Goal: Task Accomplishment & Management: Manage account settings

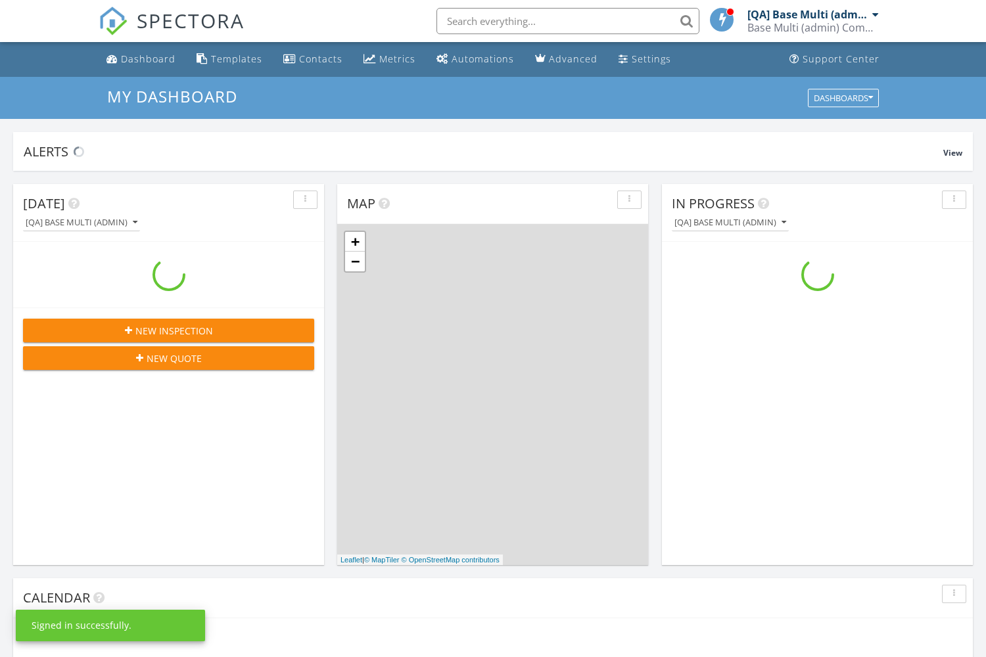
scroll to position [1197, 987]
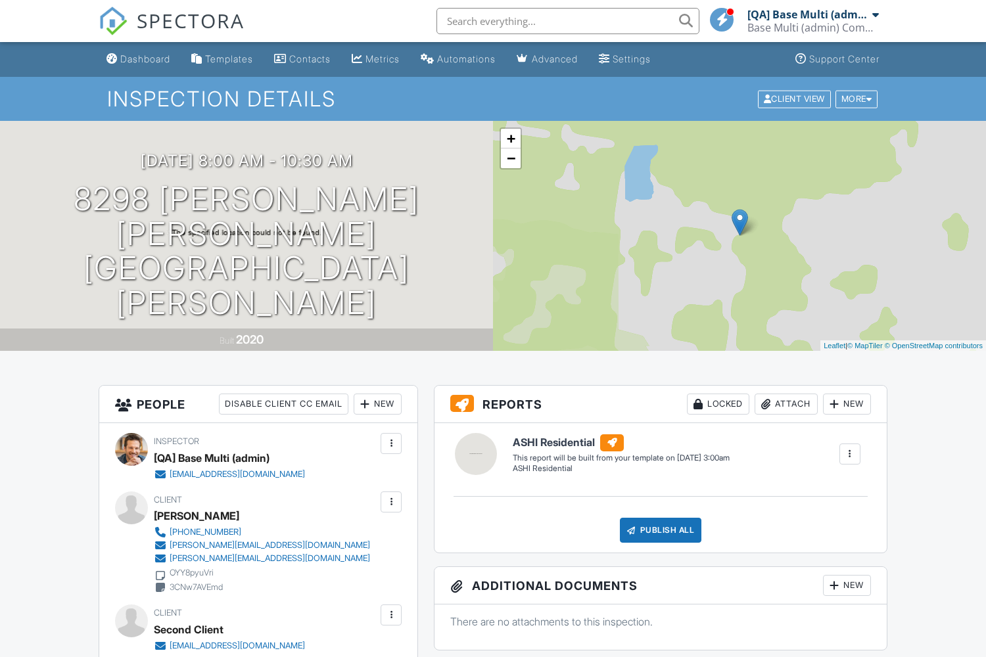
click at [849, 454] on div at bounding box center [849, 454] width 13 height 13
click at [822, 492] on div "Build Now" at bounding box center [823, 492] width 64 height 16
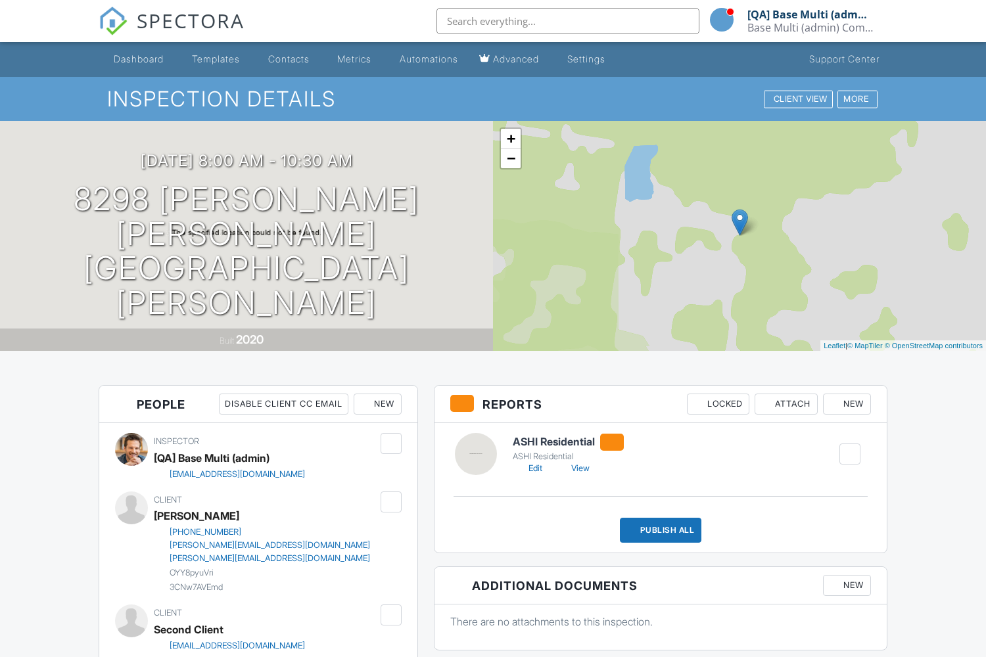
click at [528, 469] on link "Edit" at bounding box center [528, 468] width 30 height 13
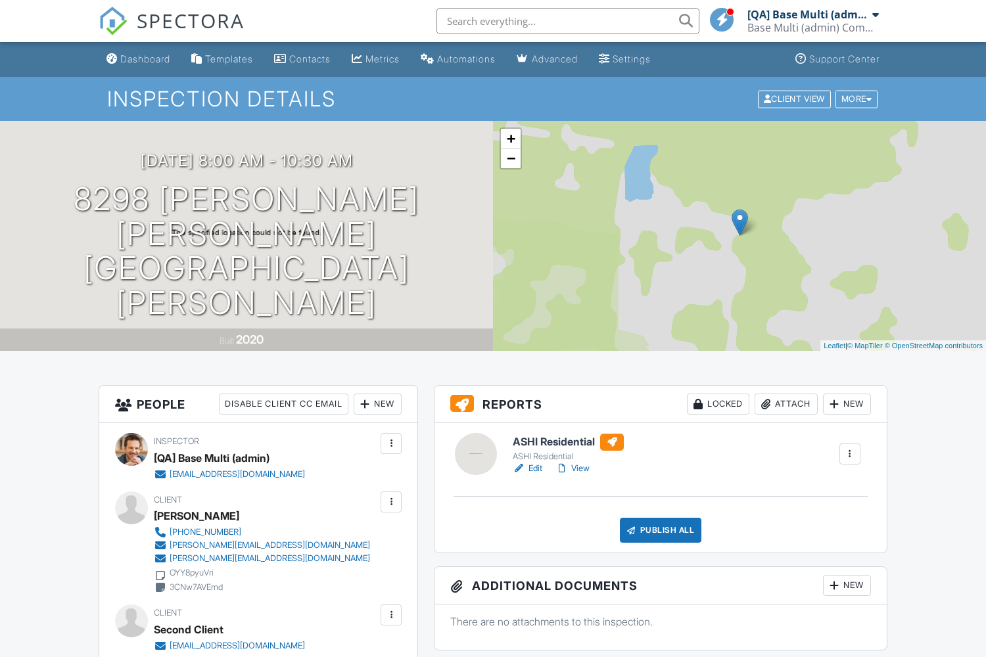
click at [528, 469] on link "Edit" at bounding box center [528, 468] width 30 height 13
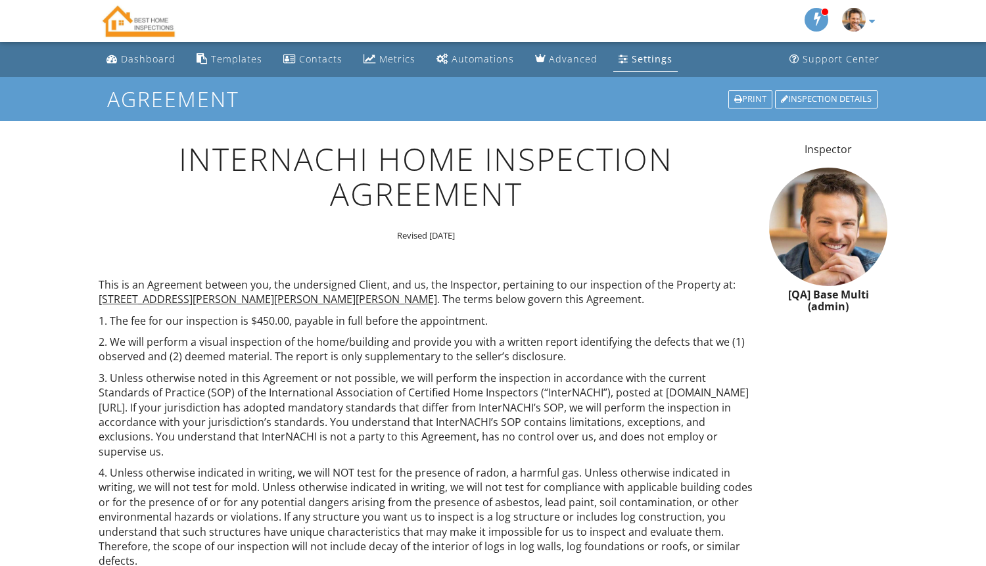
scroll to position [948, 0]
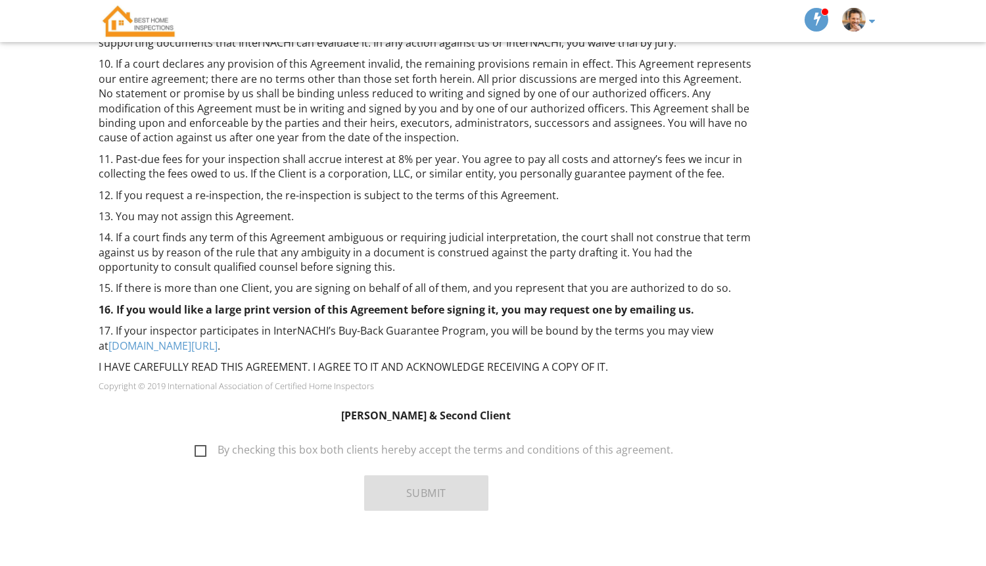
click at [434, 444] on label "By checking this box both clients hereby accept the terms and conditions of thi…" at bounding box center [434, 452] width 478 height 16
click at [195, 439] on input "By checking this box both clients hereby accept the terms and conditions of thi…" at bounding box center [191, 443] width 9 height 9
checkbox input "true"
click at [425, 478] on button "Submit" at bounding box center [426, 492] width 124 height 35
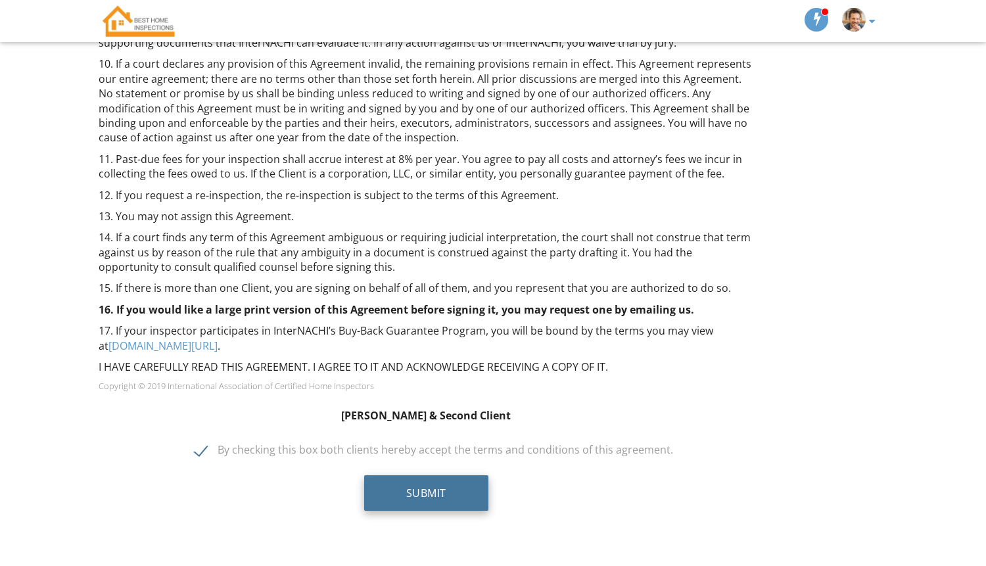
click at [425, 478] on button "Submit" at bounding box center [426, 492] width 124 height 35
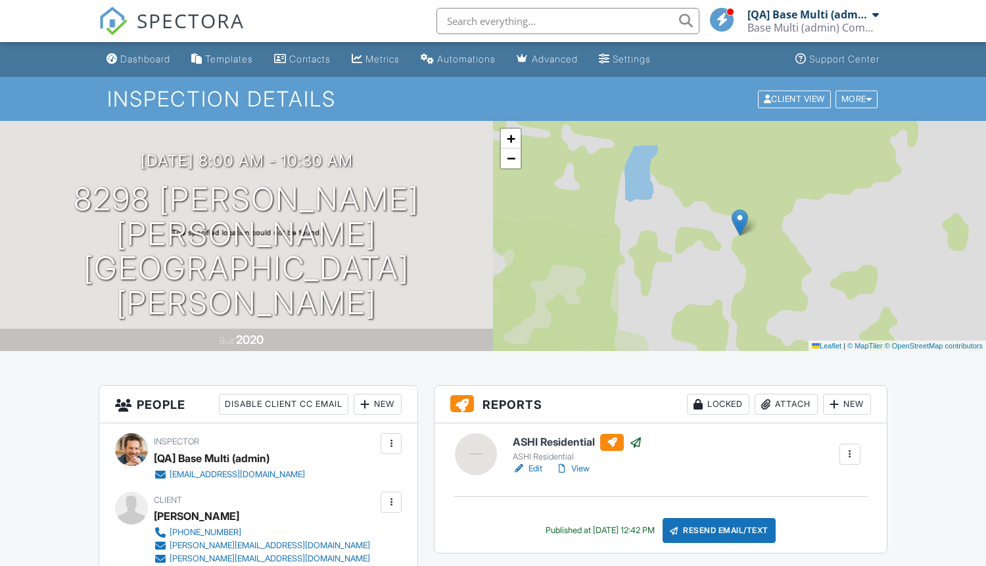
click at [849, 454] on div at bounding box center [849, 454] width 13 height 13
click at [798, 523] on link "Reinspection Report" at bounding box center [801, 524] width 107 height 14
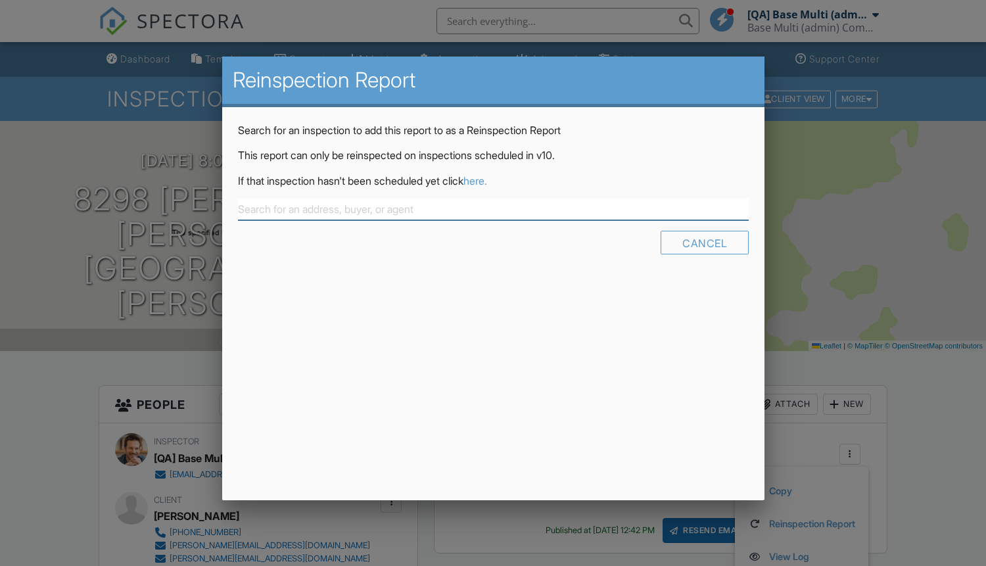
click at [487, 180] on link "here." at bounding box center [475, 180] width 24 height 13
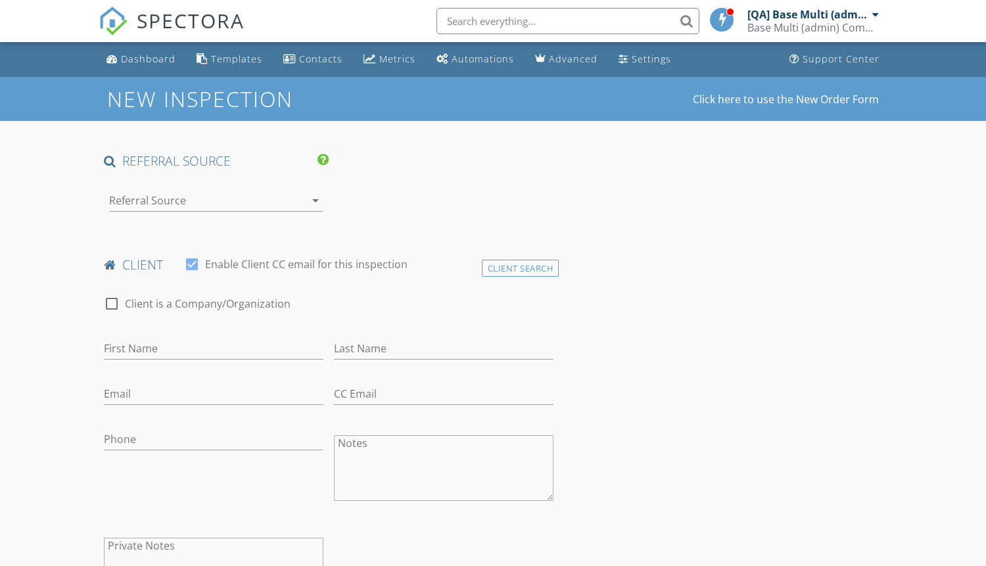
type input "Lily"
type input "[PERSON_NAME]"
type input "[PERSON_NAME][EMAIL_ADDRESS][DOMAIN_NAME]"
type input "[PHONE_NUMBER]"
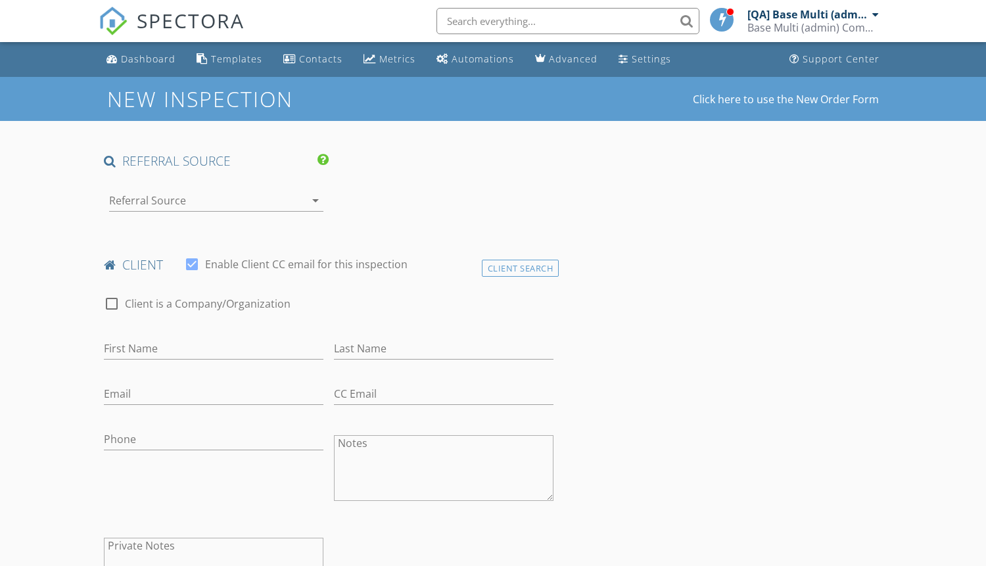
type textarea "OYY8pyuVri"
type textarea "3CNw7AVEmd"
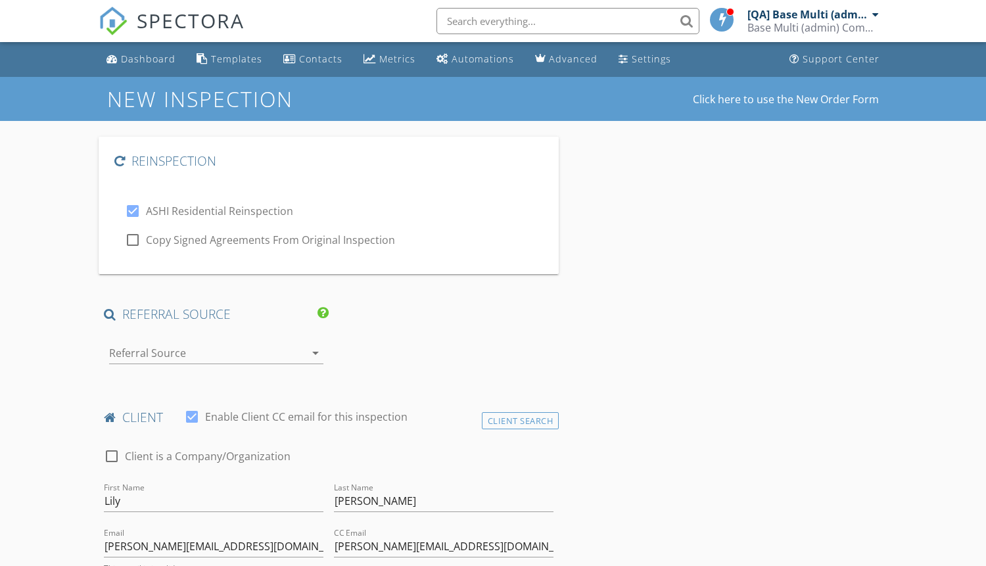
checkbox input "true"
type input "[DATE]"
type input "[DATE] 12:00 PM"
type input "123"
type textarea "Hello there!"
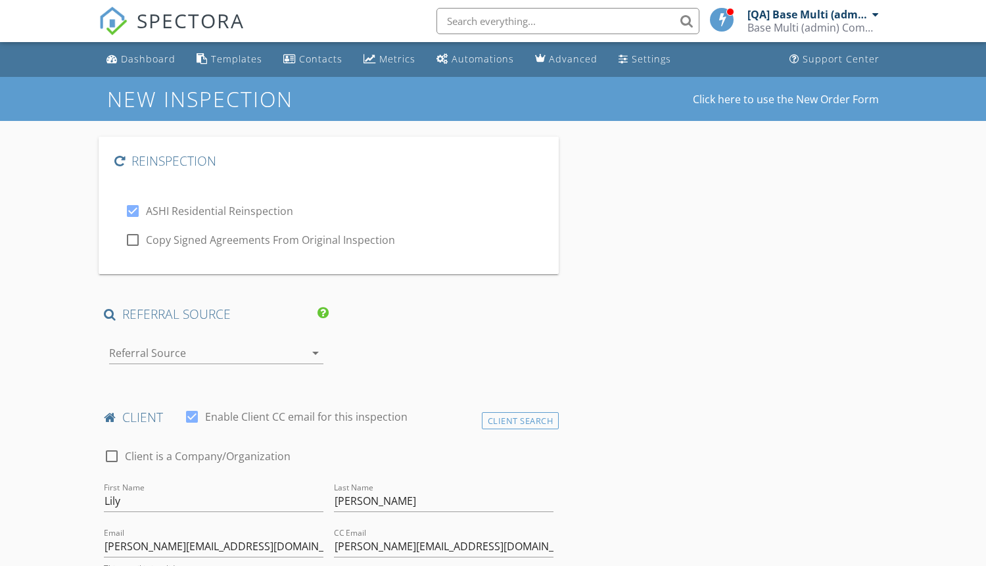
type input "Text here!"
click at [786, 99] on link "Click here to use the New Order Form" at bounding box center [786, 99] width 186 height 11
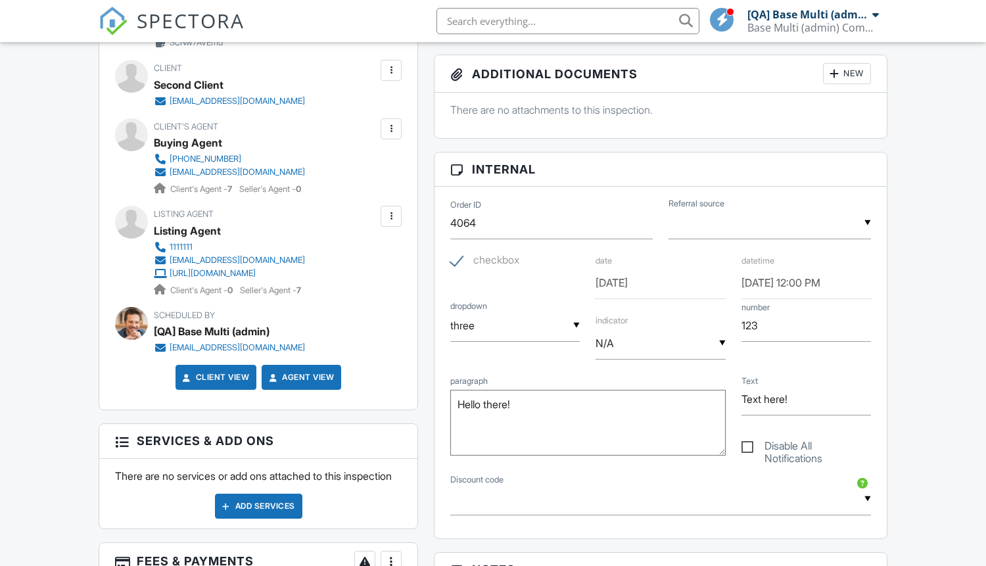
scroll to position [459, 0]
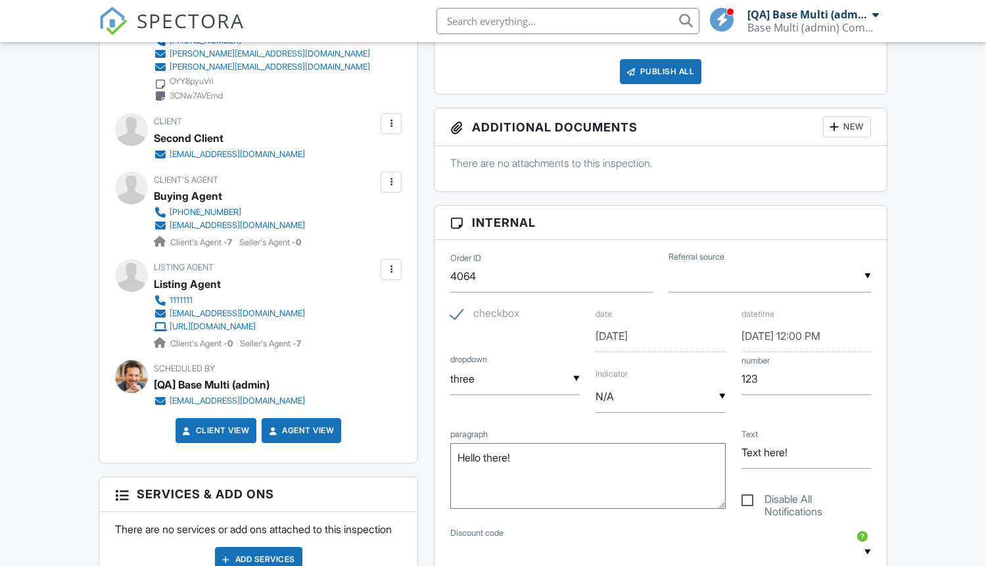
click at [574, 16] on link "View" at bounding box center [572, 9] width 34 height 13
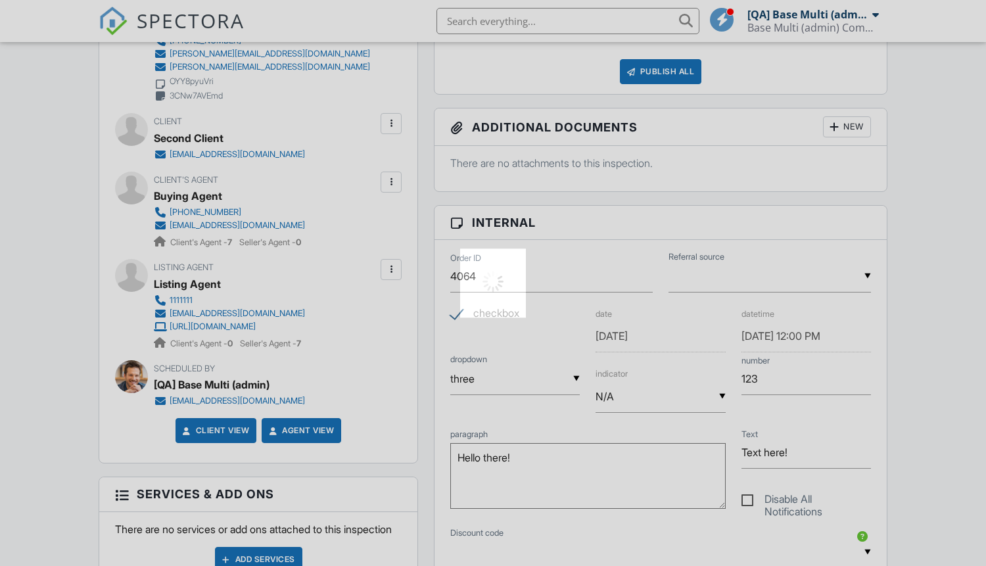
scroll to position [0, 0]
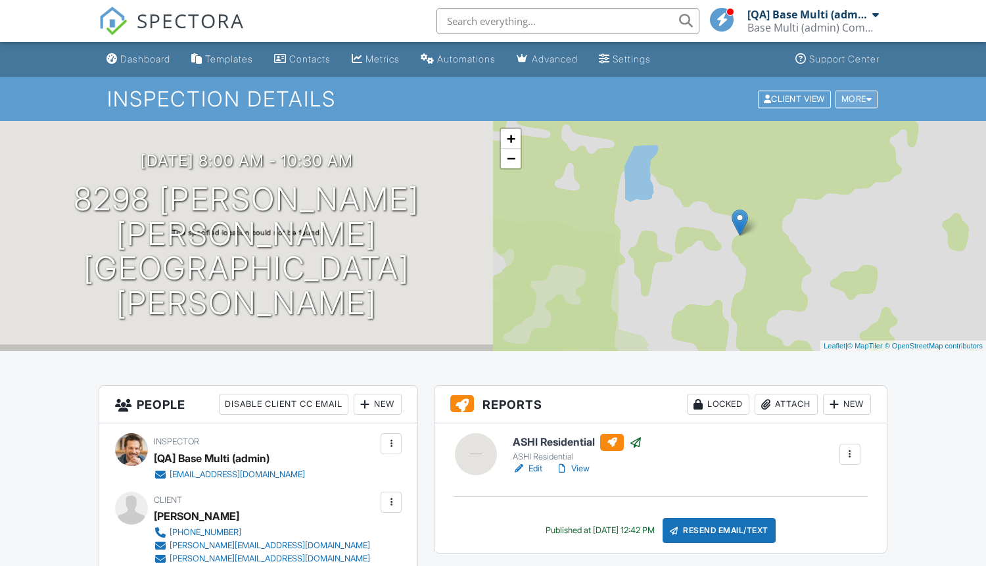
click at [854, 99] on div "More" at bounding box center [856, 99] width 43 height 18
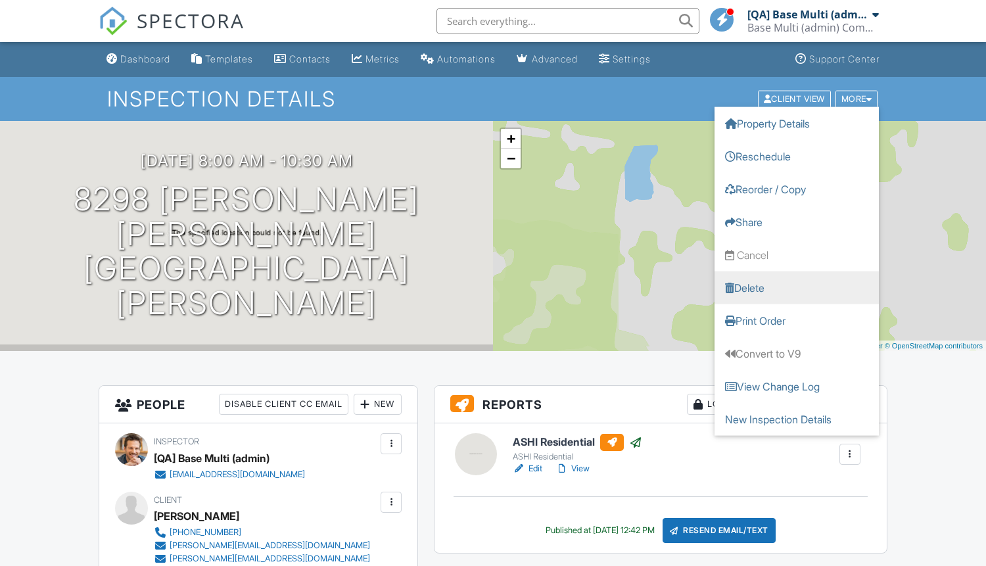
click at [797, 287] on link "Delete" at bounding box center [796, 287] width 164 height 33
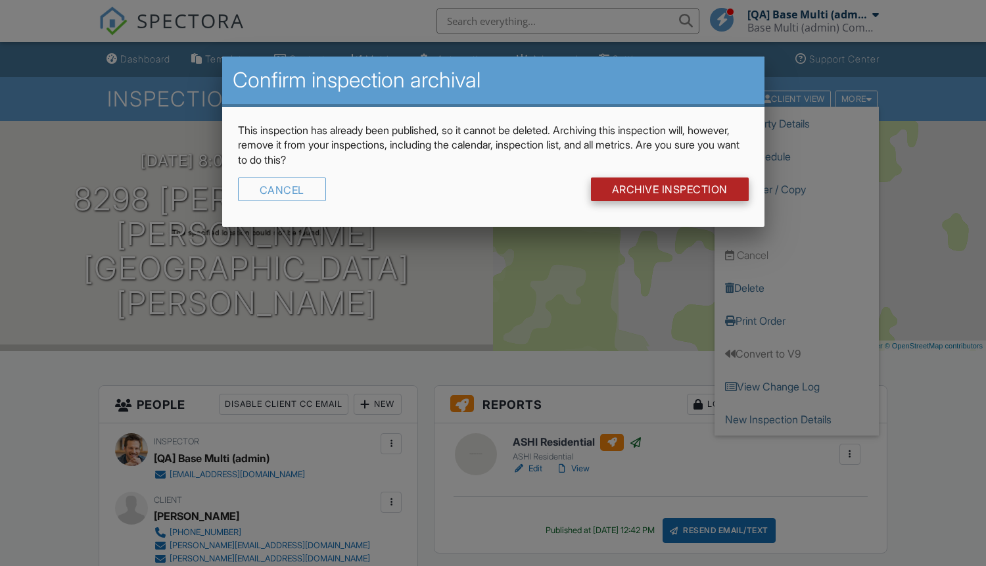
click at [668, 189] on input "Archive Inspection" at bounding box center [670, 189] width 158 height 24
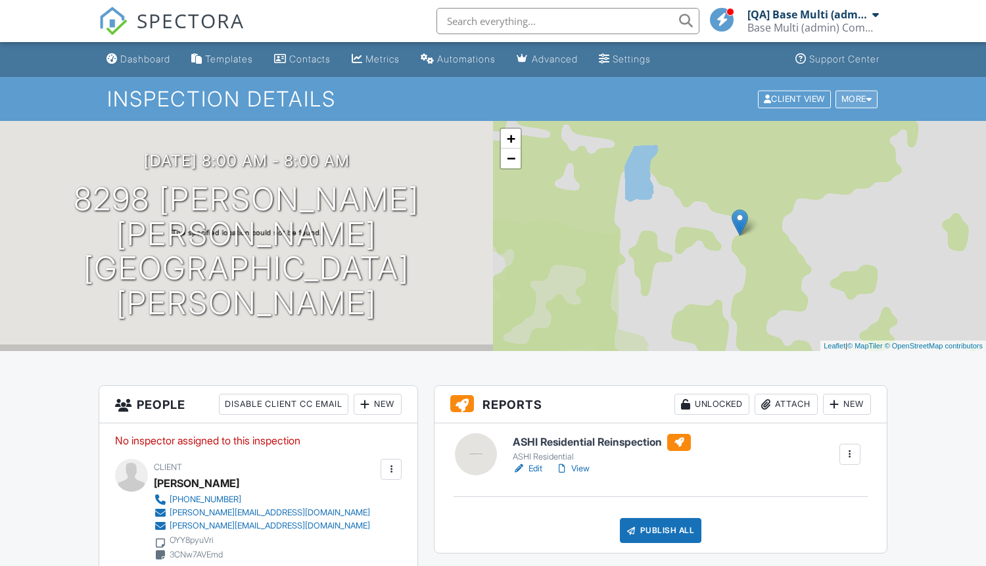
click at [854, 99] on div "More" at bounding box center [856, 99] width 43 height 18
click at [797, 287] on link "Delete" at bounding box center [796, 287] width 164 height 33
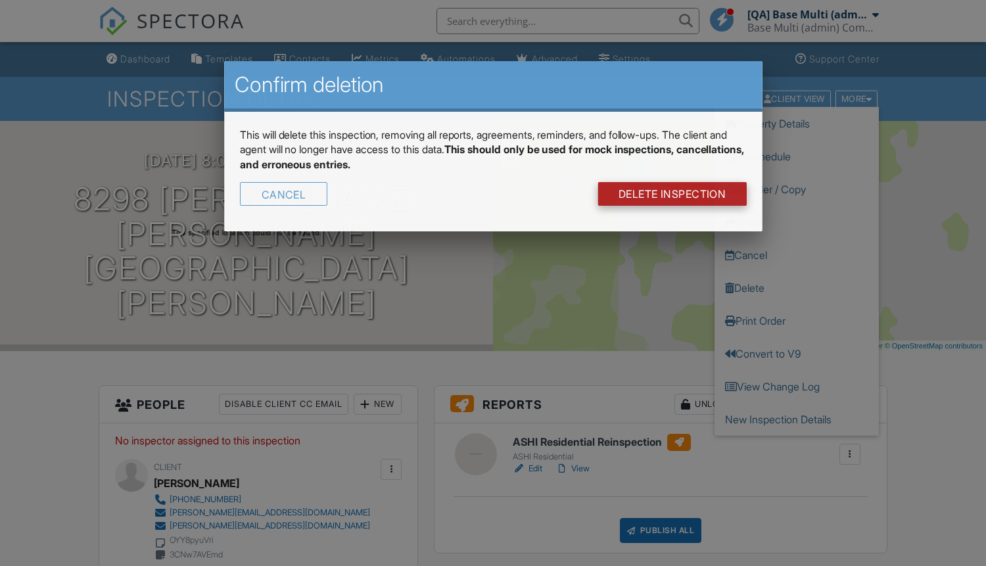
click at [672, 189] on link "DELETE Inspection" at bounding box center [671, 194] width 149 height 24
